Goal: Task Accomplishment & Management: Complete application form

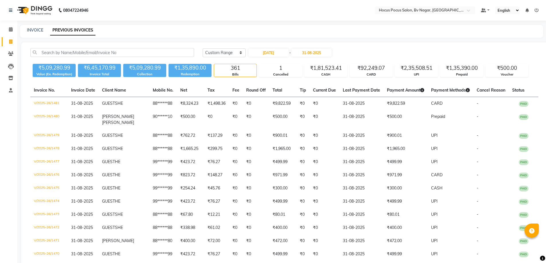
select select "range"
click at [36, 30] on link "INVOICE" at bounding box center [35, 30] width 16 height 5
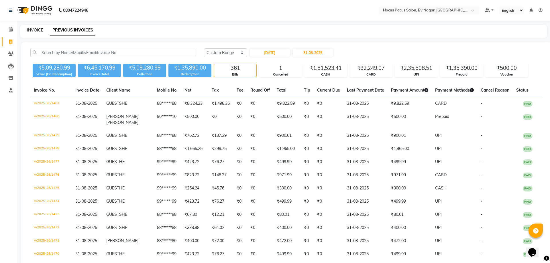
select select "6056"
select select "service"
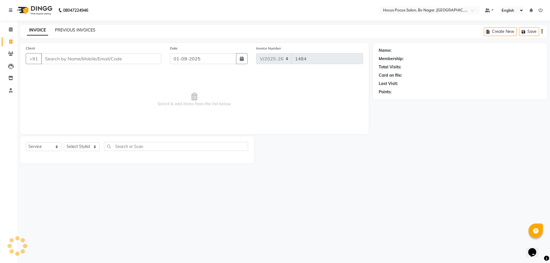
click at [77, 29] on link "PREVIOUS INVOICES" at bounding box center [75, 30] width 40 height 5
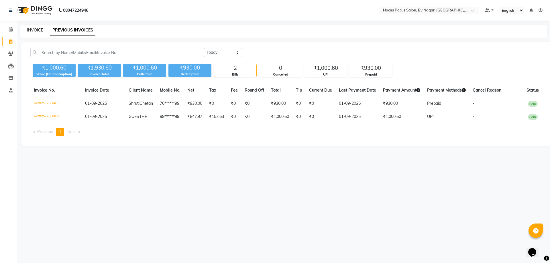
click at [36, 28] on link "INVOICE" at bounding box center [35, 30] width 16 height 5
select select "service"
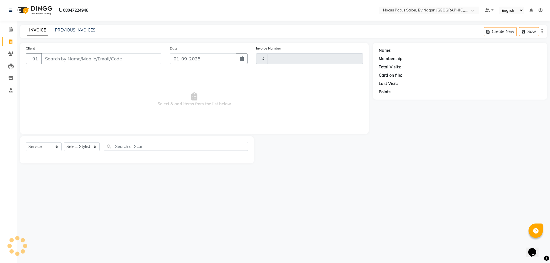
type input "1484"
select select "6056"
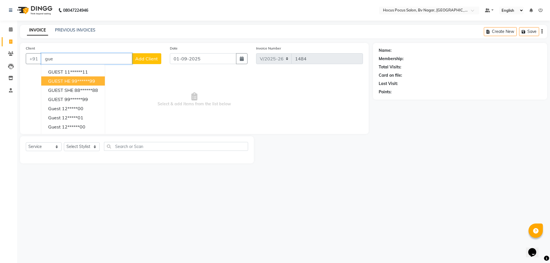
click at [87, 81] on ngb-highlight "99******99" at bounding box center [83, 81] width 23 height 6
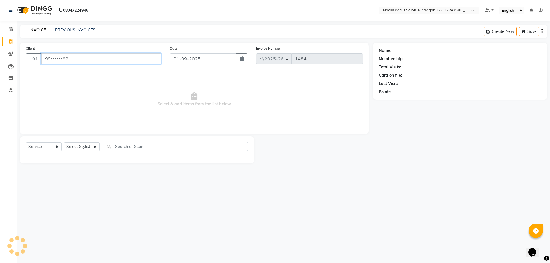
type input "99******99"
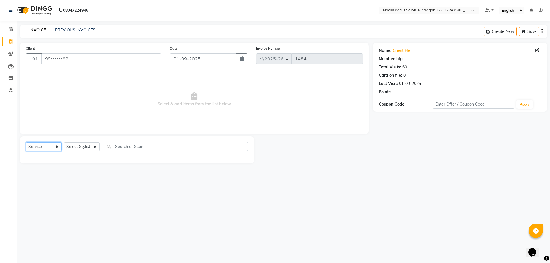
click at [52, 145] on select "Select Service Product Membership Package Voucher Prepaid Gift Card" at bounding box center [44, 146] width 36 height 9
select select "P"
click at [26, 142] on select "Select Service Product Membership Package Voucher Prepaid Gift Card" at bounding box center [44, 146] width 36 height 9
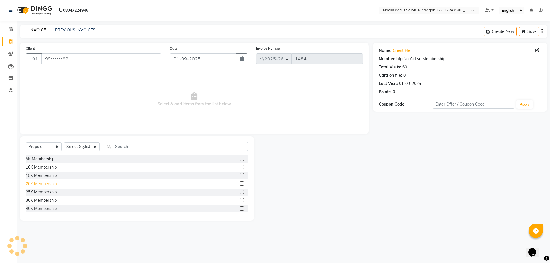
click at [46, 184] on div "20K Membership" at bounding box center [41, 184] width 31 height 6
checkbox input "false"
click at [89, 145] on select "Select Stylist [PERSON_NAME] [PERSON_NAME] hocus pocus [PERSON_NAME] Sashy" at bounding box center [82, 146] width 36 height 9
select select "88096"
click at [64, 142] on select "Select Stylist [PERSON_NAME] [PERSON_NAME] hocus pocus [PERSON_NAME] Sashy" at bounding box center [82, 146] width 36 height 9
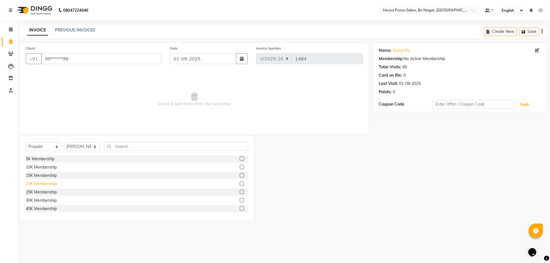
click at [46, 182] on div "20K Membership" at bounding box center [41, 184] width 31 height 6
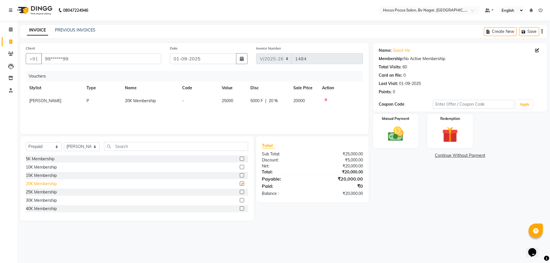
checkbox input "false"
click at [91, 59] on input "99******99" at bounding box center [101, 58] width 120 height 11
type input "9"
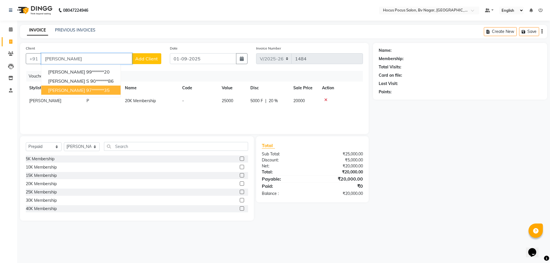
click at [86, 87] on ngb-highlight "97******35" at bounding box center [97, 90] width 23 height 6
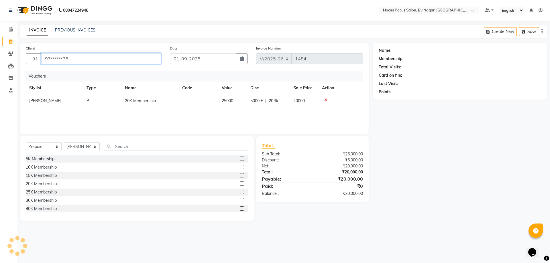
type input "97******35"
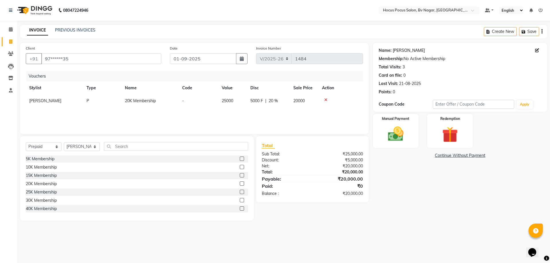
click at [401, 50] on link "[PERSON_NAME]" at bounding box center [409, 51] width 32 height 6
click at [386, 138] on img at bounding box center [396, 134] width 27 height 19
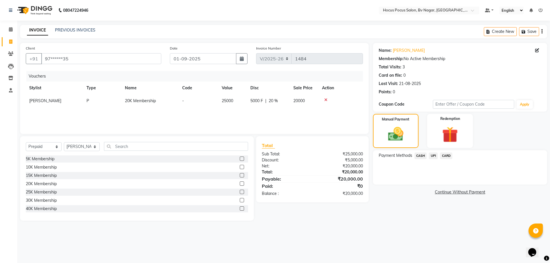
click at [420, 156] on span "CASH" at bounding box center [421, 156] width 12 height 7
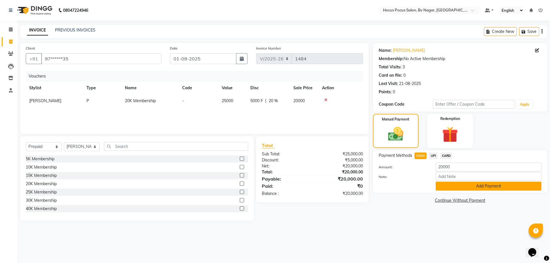
click at [465, 185] on button "Add Payment" at bounding box center [489, 186] width 106 height 9
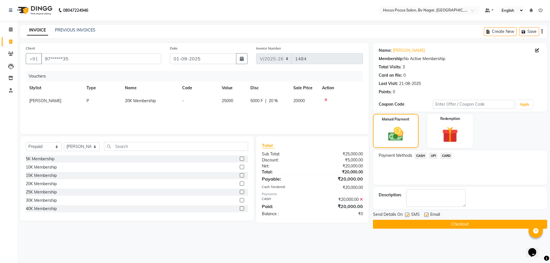
click at [407, 215] on label at bounding box center [407, 215] width 4 height 4
click at [407, 215] on input "checkbox" at bounding box center [407, 215] width 4 height 4
checkbox input "false"
click at [401, 221] on button "Checkout" at bounding box center [460, 224] width 174 height 9
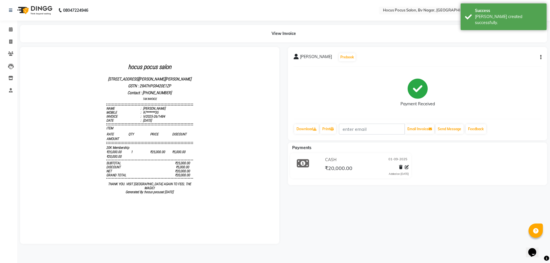
click at [542, 57] on div "[PERSON_NAME] Prebook Payment Received Download Print Email Invoice Send Messag…" at bounding box center [417, 93] width 259 height 93
click at [541, 58] on icon "button" at bounding box center [540, 57] width 1 height 0
click at [518, 64] on div "Print Settings" at bounding box center [519, 60] width 26 height 7
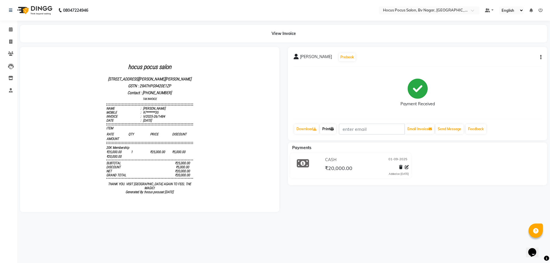
click at [326, 125] on link "Print" at bounding box center [328, 129] width 16 height 10
click at [10, 43] on icon at bounding box center [10, 42] width 3 height 4
select select "6056"
select select "service"
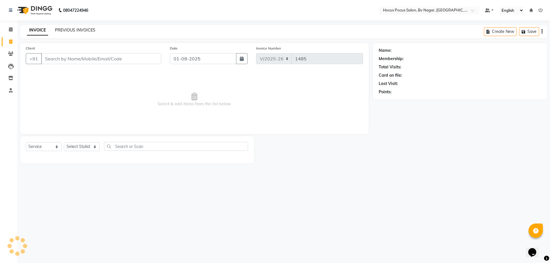
click at [78, 28] on link "PREVIOUS INVOICES" at bounding box center [75, 30] width 40 height 5
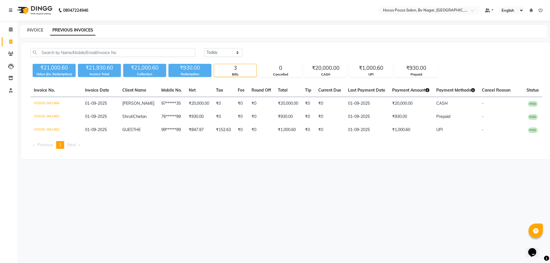
click at [38, 28] on link "INVOICE" at bounding box center [35, 30] width 16 height 5
select select "6056"
select select "service"
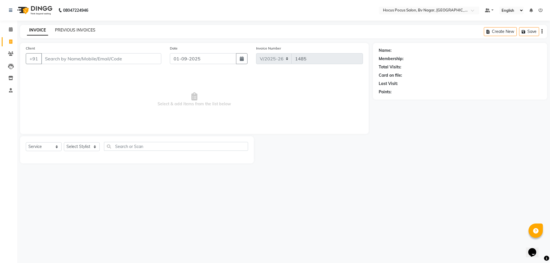
click at [79, 31] on link "PREVIOUS INVOICES" at bounding box center [75, 30] width 40 height 5
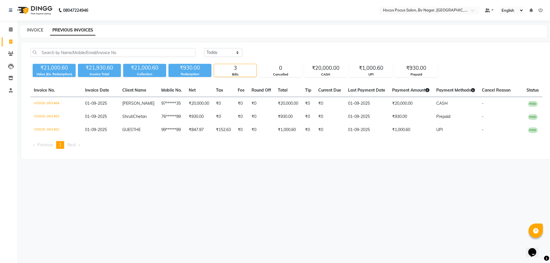
click at [37, 30] on link "INVOICE" at bounding box center [35, 30] width 16 height 5
select select "service"
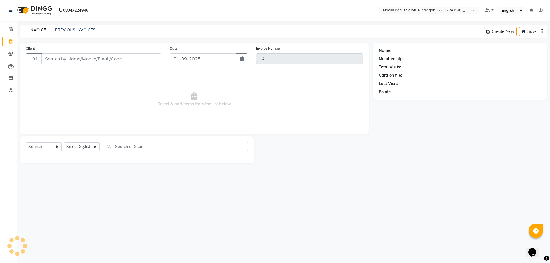
type input "1485"
select select "6056"
click at [86, 32] on link "PREVIOUS INVOICES" at bounding box center [75, 30] width 40 height 5
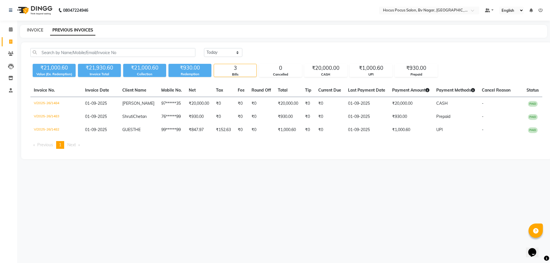
click at [36, 28] on link "INVOICE" at bounding box center [35, 30] width 16 height 5
select select "service"
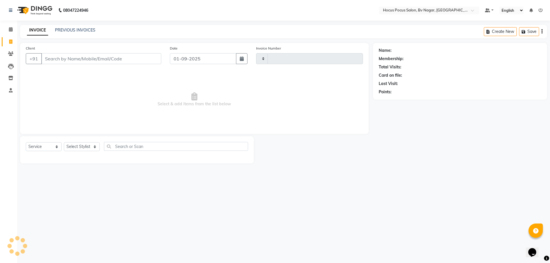
type input "1485"
select select "6056"
click at [77, 29] on link "PREVIOUS INVOICES" at bounding box center [75, 30] width 40 height 5
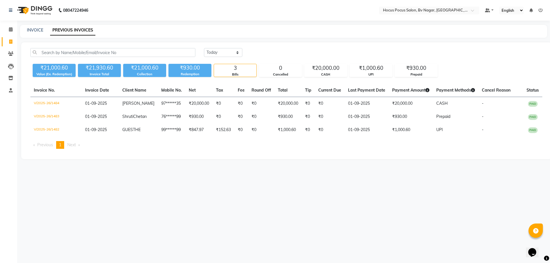
click at [298, 200] on div "08047224946 Select Location × Hocus Pocus Salon, [GEOGRAPHIC_DATA], Basaveshwar…" at bounding box center [275, 131] width 550 height 263
click at [197, 168] on main "INVOICE PREVIOUS INVOICES [DATE] [DATE] Custom Range ₹21,000.60 Value (Ex. Rede…" at bounding box center [283, 96] width 533 height 143
click at [35, 30] on link "INVOICE" at bounding box center [35, 30] width 16 height 5
select select "service"
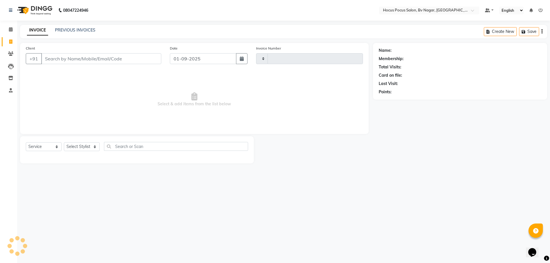
type input "1485"
select select "6056"
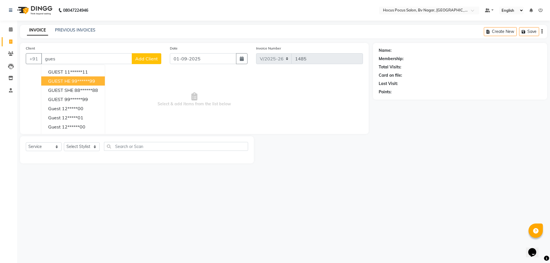
click at [70, 82] on span "GUEST HE" at bounding box center [59, 81] width 22 height 6
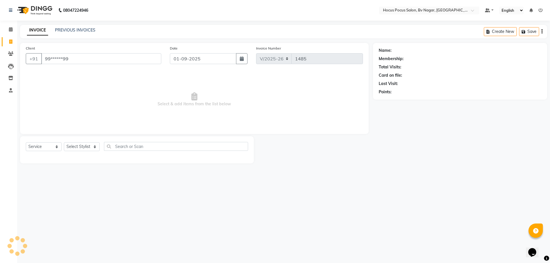
type input "99******99"
click at [49, 147] on select "Select Service Product Membership Package Voucher Prepaid Gift Card" at bounding box center [44, 146] width 36 height 9
click at [26, 142] on select "Select Service Product Membership Package Voucher Prepaid Gift Card" at bounding box center [44, 146] width 36 height 9
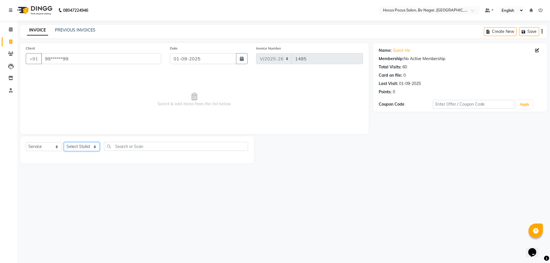
click at [79, 146] on select "Select Stylist [PERSON_NAME] [PERSON_NAME] hocus pocus [PERSON_NAME] Sashy" at bounding box center [82, 146] width 36 height 9
select select "88248"
click at [64, 142] on select "Select Stylist [PERSON_NAME] [PERSON_NAME] hocus pocus [PERSON_NAME] Sashy" at bounding box center [82, 146] width 36 height 9
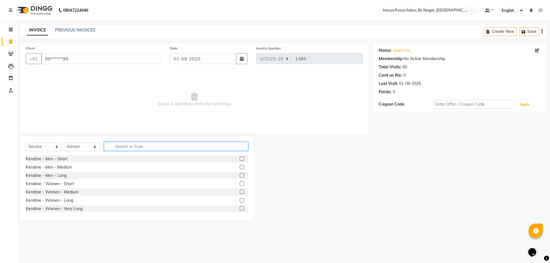
click at [151, 146] on input "text" at bounding box center [176, 146] width 144 height 9
type input "ha"
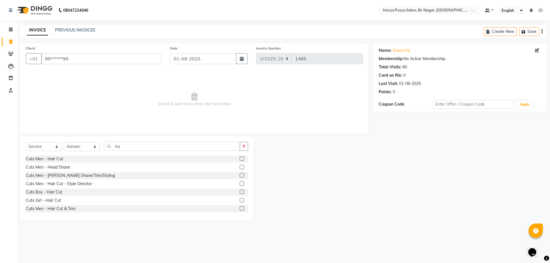
click at [81, 157] on div "Cuts Men - Hair Cut" at bounding box center [137, 159] width 222 height 7
click at [240, 160] on label at bounding box center [242, 159] width 4 height 4
click at [240, 160] on input "checkbox" at bounding box center [242, 159] width 4 height 4
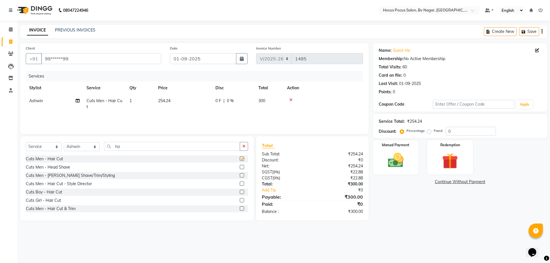
checkbox input "false"
click at [240, 208] on label at bounding box center [242, 209] width 4 height 4
click at [240, 208] on input "checkbox" at bounding box center [242, 209] width 4 height 4
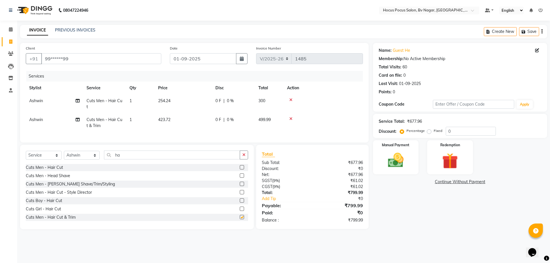
checkbox input "false"
click at [291, 119] on icon at bounding box center [290, 119] width 3 height 4
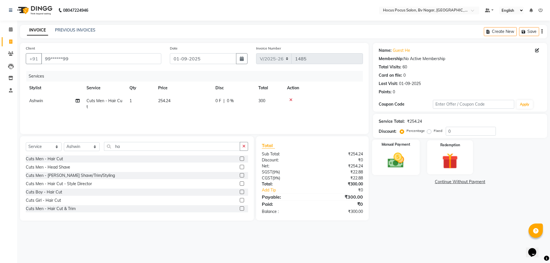
click at [405, 154] on img at bounding box center [396, 160] width 27 height 19
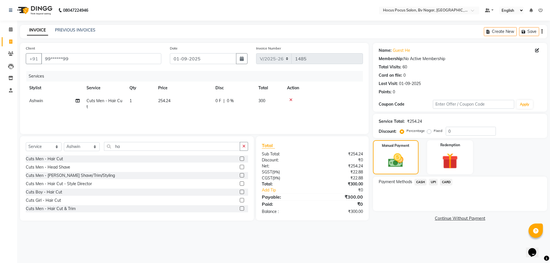
click at [422, 184] on span "CASH" at bounding box center [421, 182] width 12 height 7
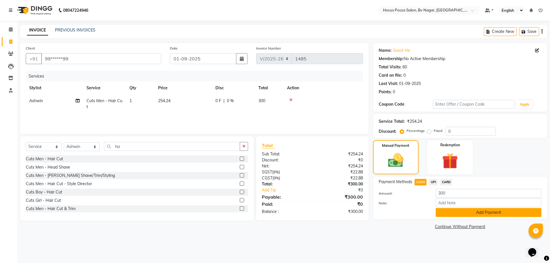
click at [451, 211] on button "Add Payment" at bounding box center [489, 212] width 106 height 9
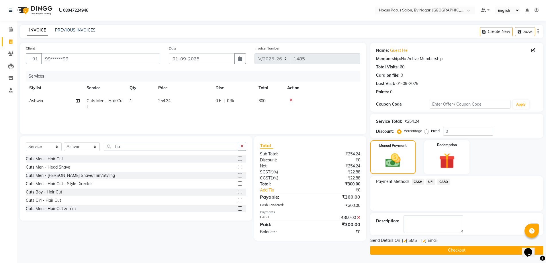
scroll to position [0, 0]
click at [404, 242] on label at bounding box center [404, 241] width 4 height 4
click at [404, 242] on input "checkbox" at bounding box center [404, 241] width 4 height 4
checkbox input "false"
click at [406, 250] on button "Checkout" at bounding box center [456, 250] width 173 height 9
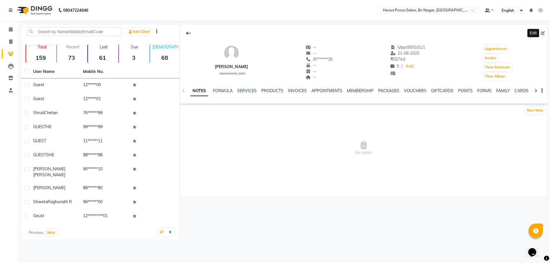
click at [544, 34] on icon at bounding box center [543, 33] width 4 height 4
select select "male"
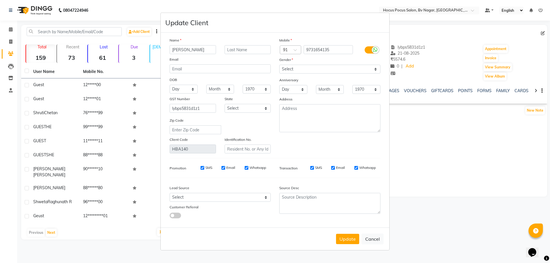
click at [420, 135] on ngb-modal-window "Update Client Name Sharath Email DOB Day 01 02 03 04 05 06 07 08 09 10 11 12 13…" at bounding box center [275, 131] width 550 height 263
click at [343, 240] on button "Update" at bounding box center [347, 239] width 23 height 10
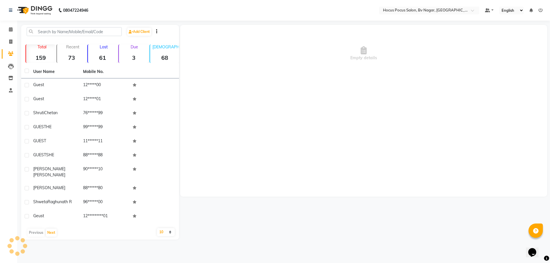
select select
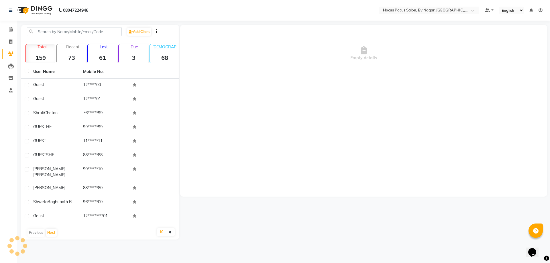
select select
checkbox input "false"
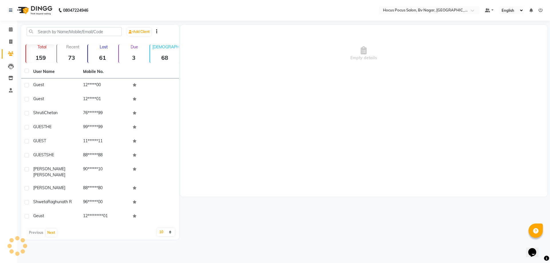
checkbox input "false"
